Goal: Check status: Check status

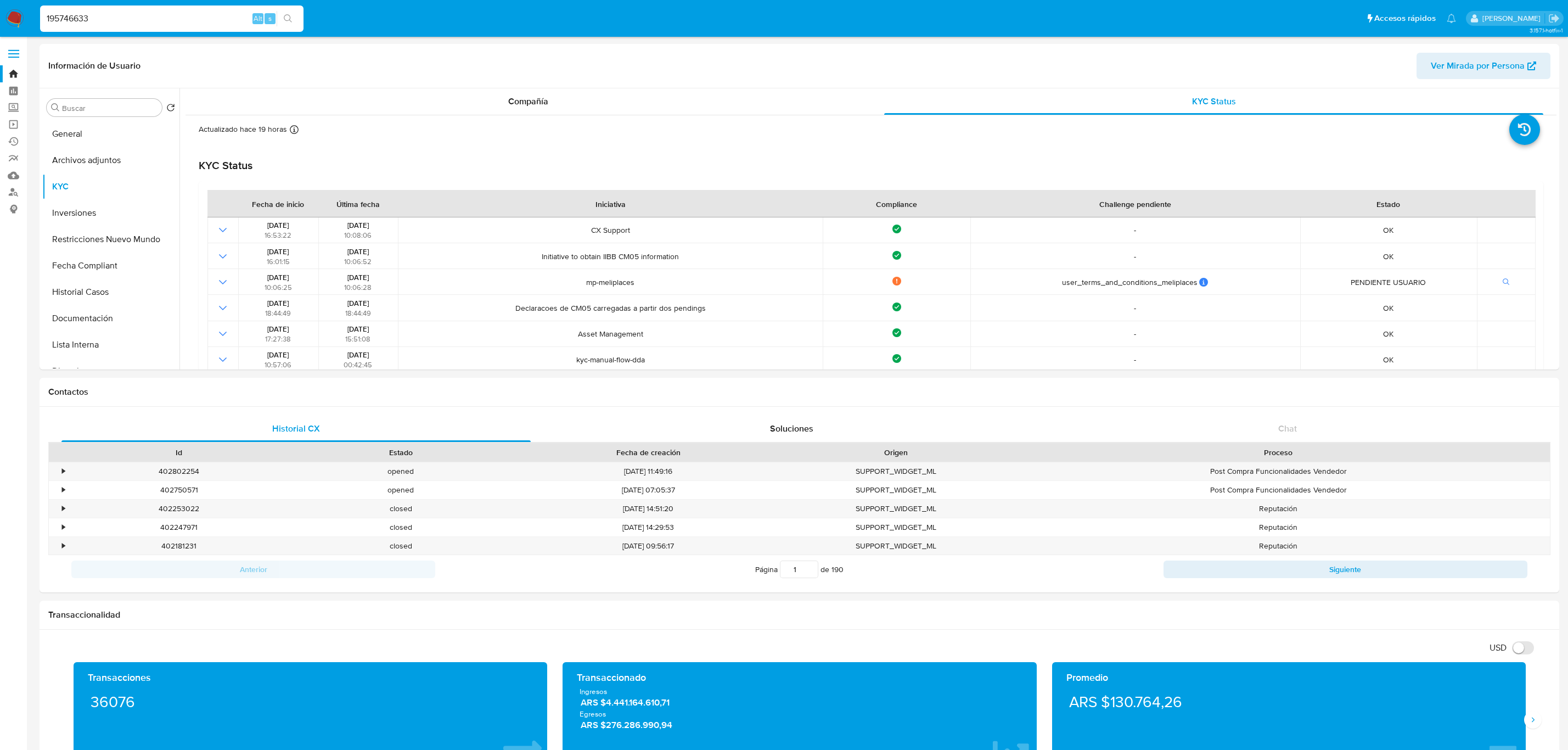
select select "10"
click at [186, 11] on input "195746633" at bounding box center [172, 18] width 263 height 15
type input "161997019"
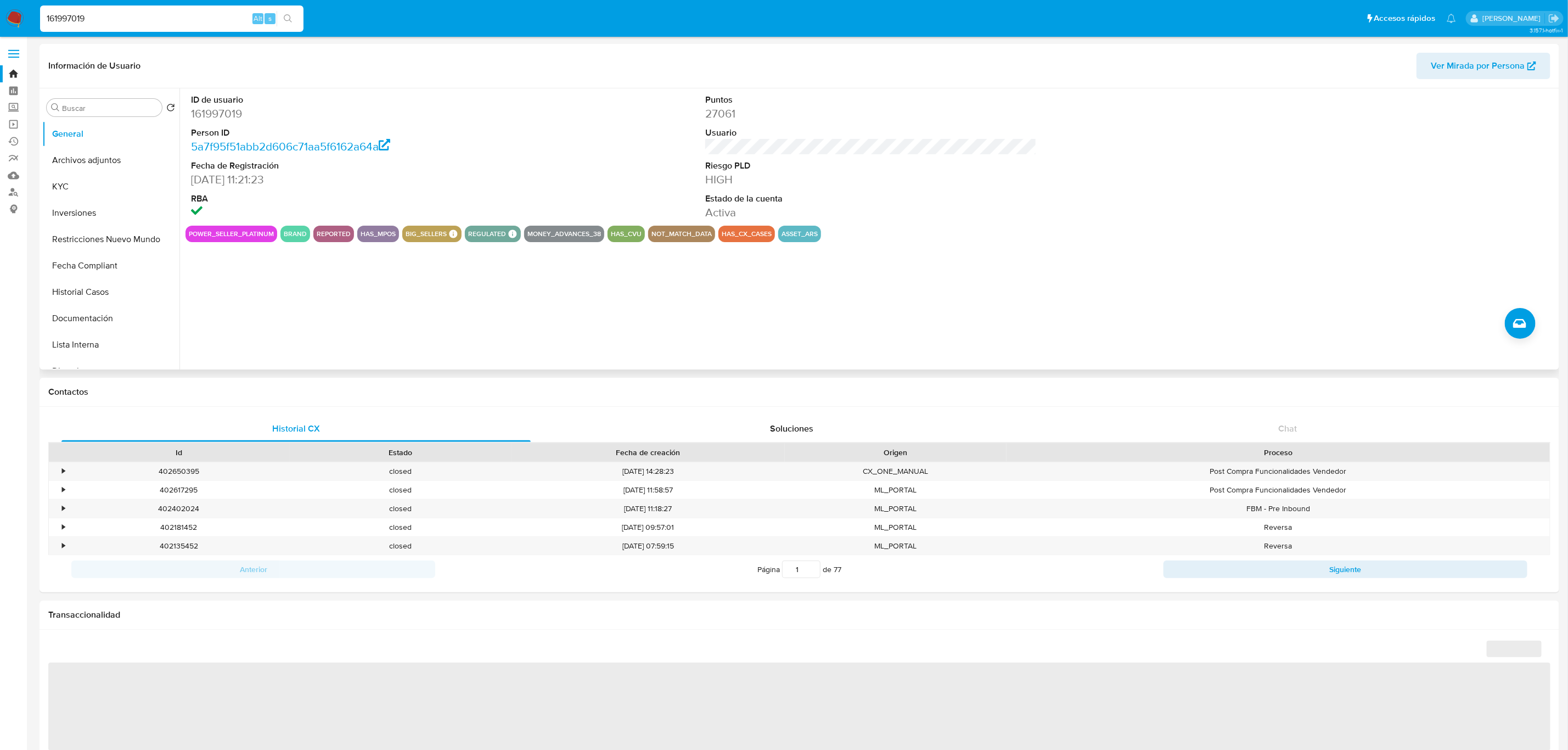
select select "10"
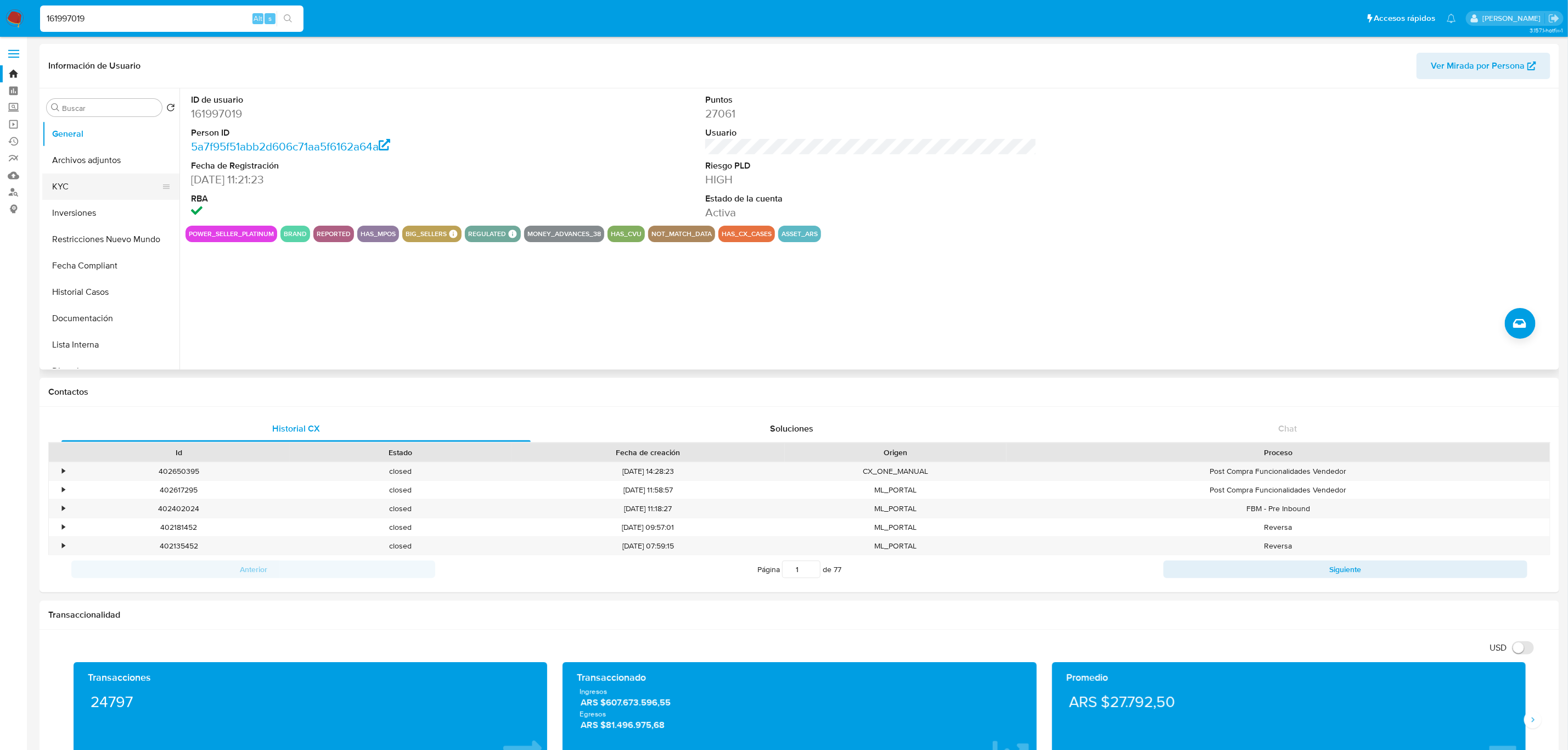
click at [71, 175] on button "KYC" at bounding box center [106, 187] width 128 height 27
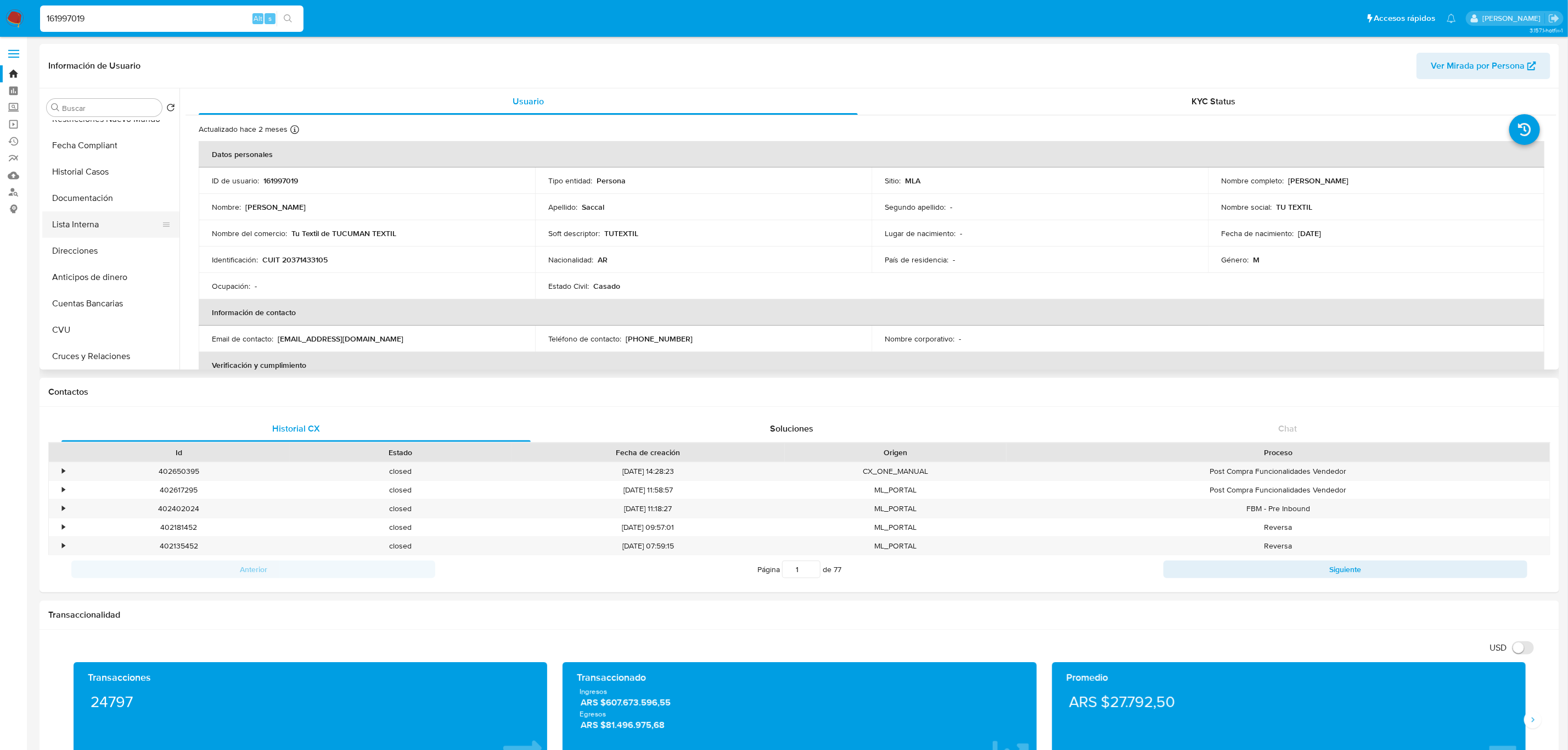
scroll to position [83, 0]
click at [111, 181] on button "Fecha Compliant" at bounding box center [106, 183] width 128 height 27
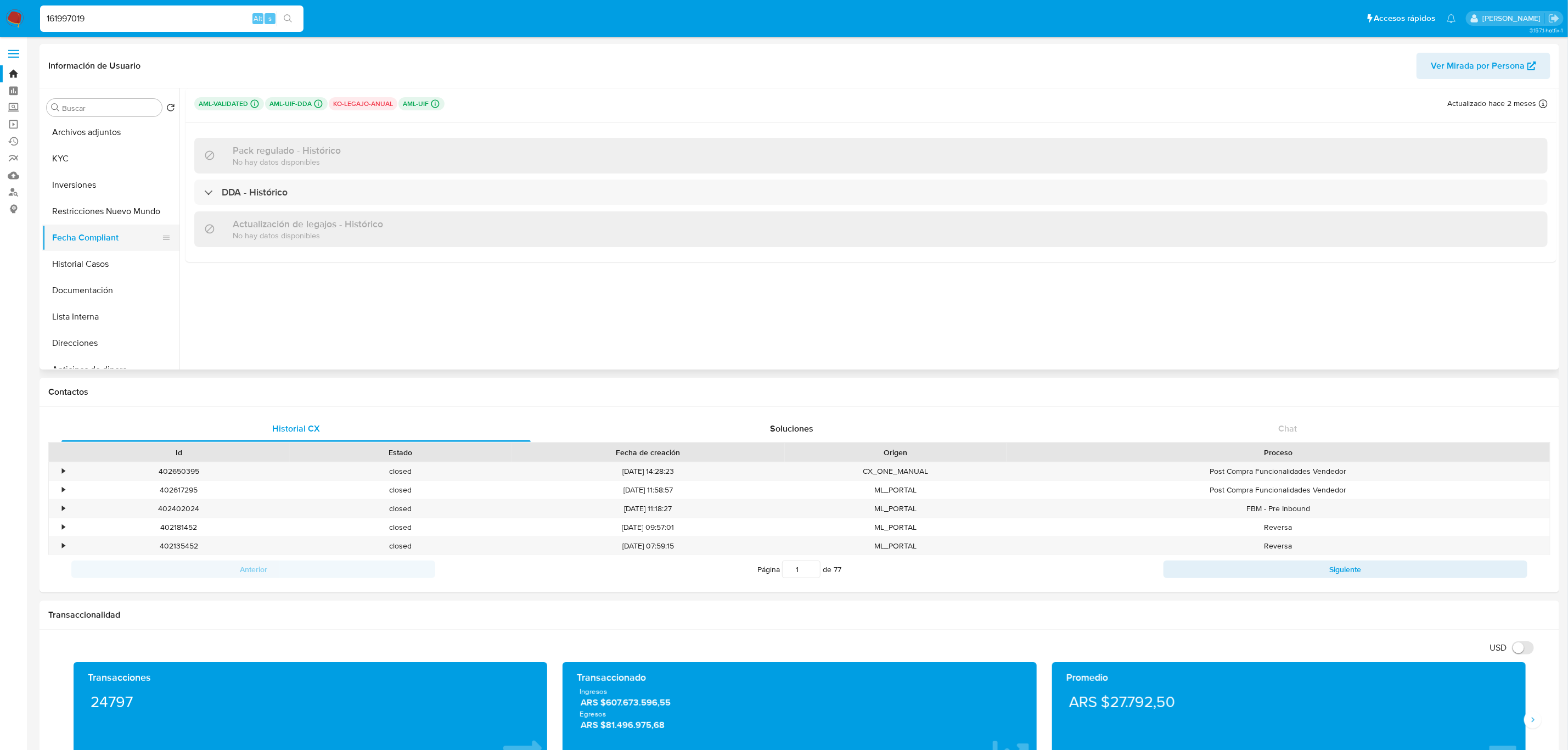
scroll to position [0, 0]
click at [112, 186] on button "KYC" at bounding box center [106, 187] width 128 height 27
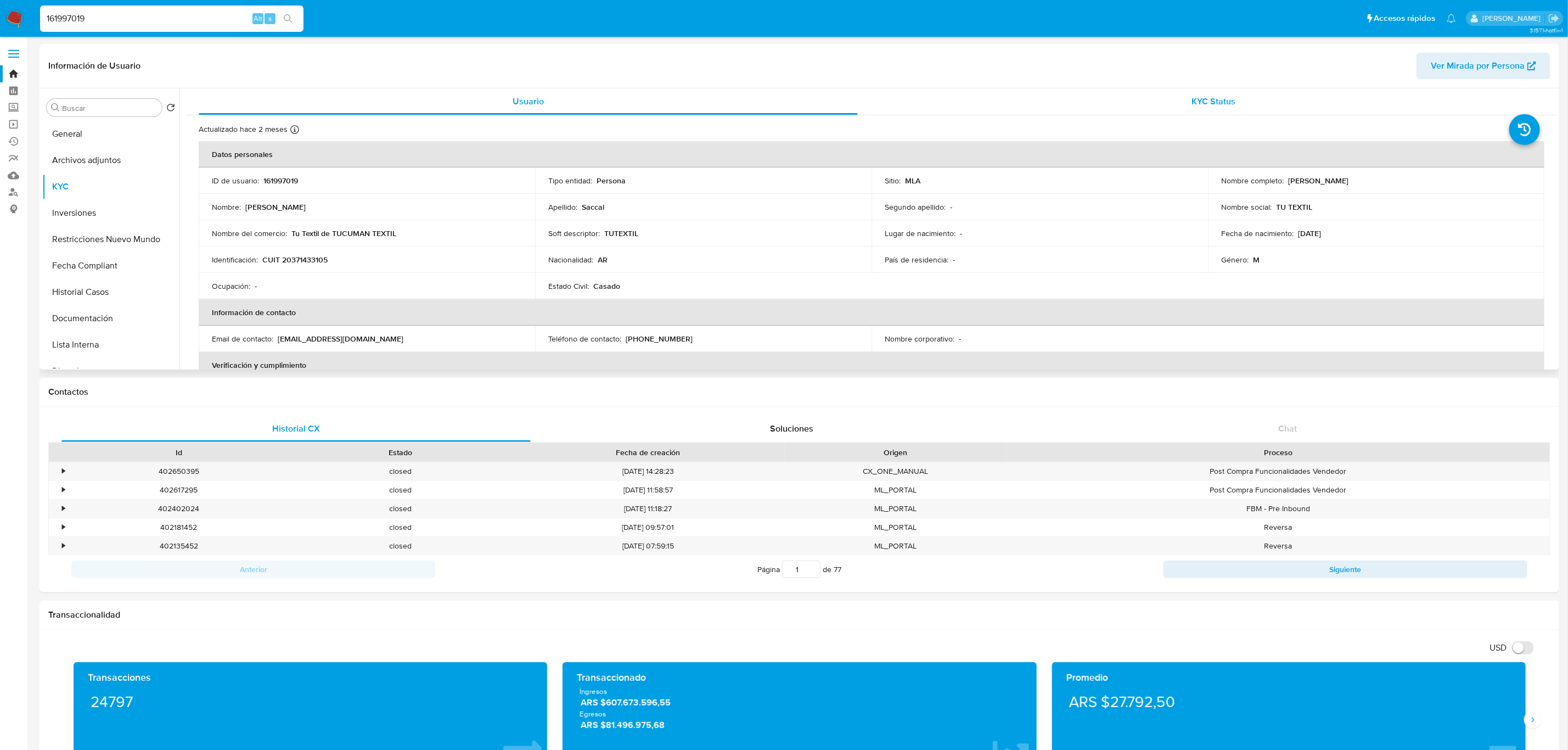
click at [1294, 91] on div "KYC Status" at bounding box center [1214, 101] width 659 height 27
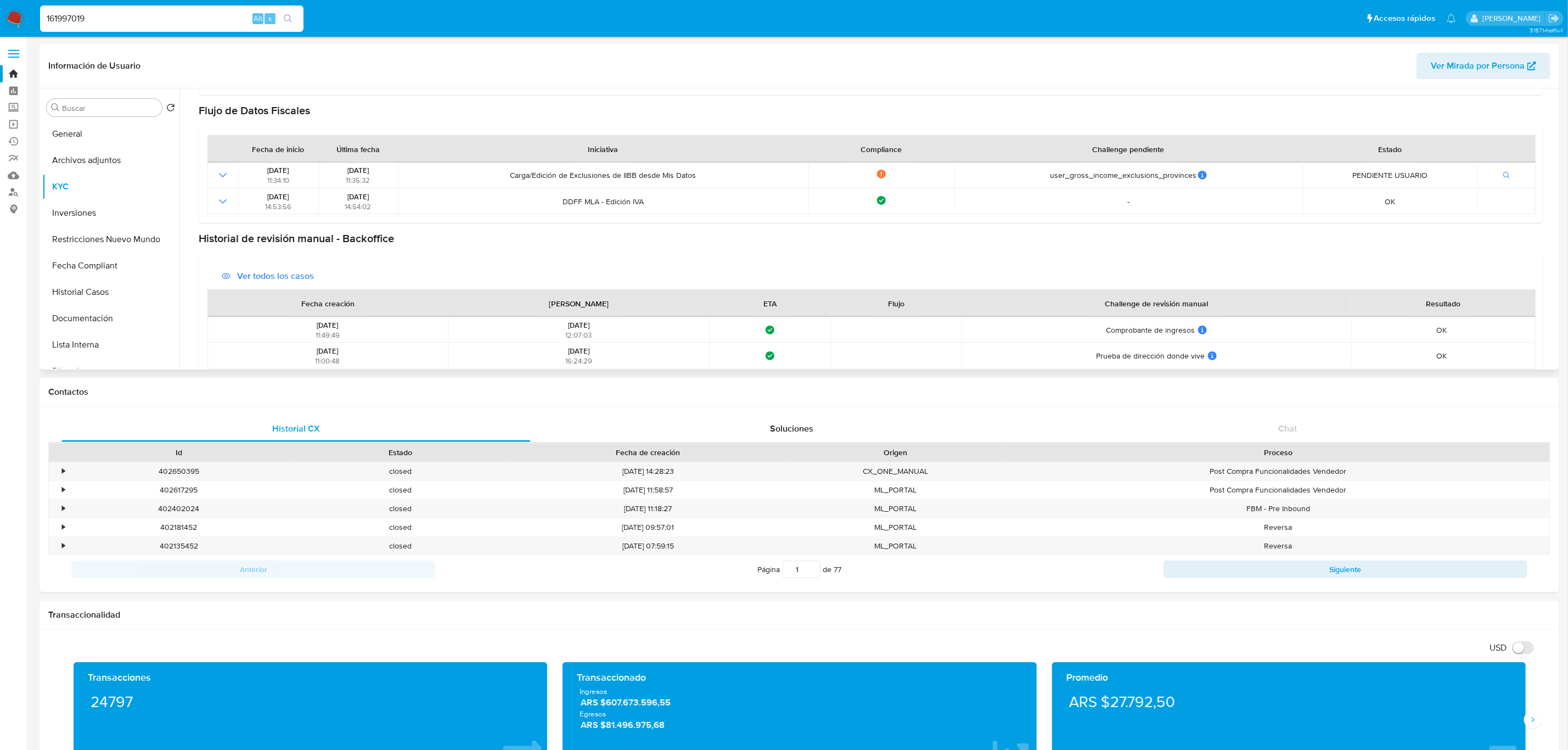
scroll to position [562, 0]
